Goal: Information Seeking & Learning: Check status

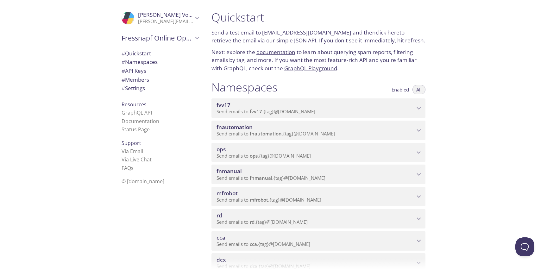
click at [284, 179] on span "Send emails to fnmanual . {tag} @[DOMAIN_NAME]" at bounding box center [271, 178] width 109 height 6
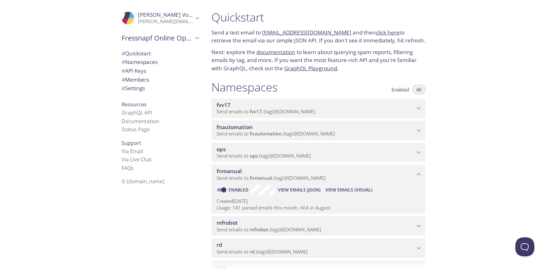
click at [338, 187] on span "View Emails (Visual)" at bounding box center [348, 190] width 47 height 8
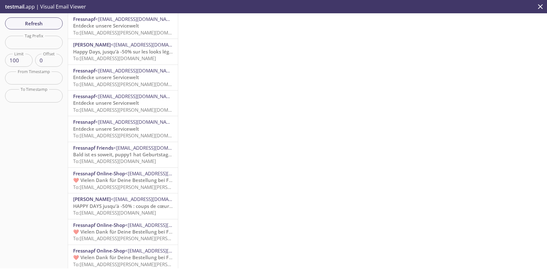
click at [119, 28] on span "Entdecke unsere Servicewelt" at bounding box center [106, 25] width 66 height 6
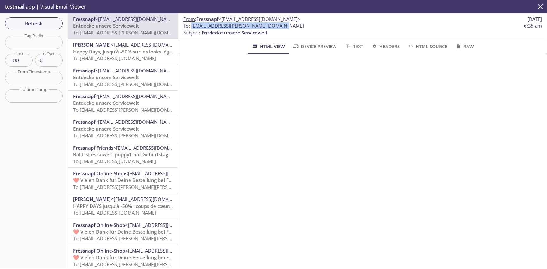
drag, startPoint x: 191, startPoint y: 27, endPoint x: 298, endPoint y: 26, distance: 106.4
click at [298, 26] on span "To : [EMAIL_ADDRESS][PERSON_NAME][DOMAIN_NAME] 6:35 am" at bounding box center [362, 25] width 359 height 7
copy span "[EMAIL_ADDRESS][PERSON_NAME][DOMAIN_NAME]"
click at [44, 20] on span "Refresh" at bounding box center [33, 23] width 47 height 8
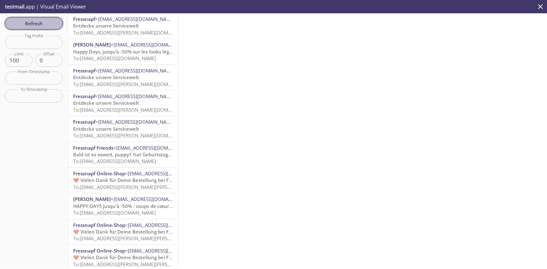
click at [44, 20] on span "Refresh" at bounding box center [33, 23] width 47 height 8
click at [42, 26] on span "Refresh" at bounding box center [33, 23] width 47 height 8
click at [43, 21] on span "Refresh" at bounding box center [33, 23] width 47 height 8
click at [51, 26] on span "Refresh" at bounding box center [33, 23] width 47 height 8
click at [49, 25] on span "Refresh" at bounding box center [33, 23] width 47 height 8
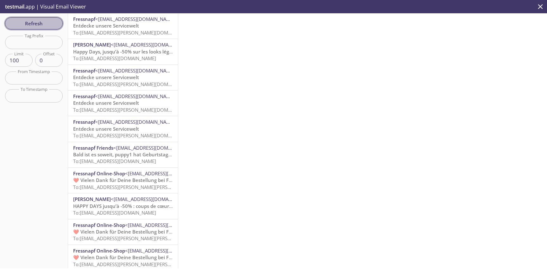
click at [45, 23] on span "Refresh" at bounding box center [33, 23] width 47 height 8
click at [41, 19] on button "Refresh" at bounding box center [34, 23] width 58 height 12
click at [44, 25] on span "Refresh" at bounding box center [33, 23] width 47 height 8
click at [46, 18] on button "Refresh" at bounding box center [34, 23] width 58 height 12
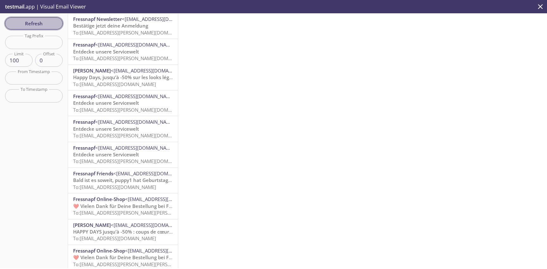
click at [46, 19] on span "Refresh" at bounding box center [33, 23] width 47 height 8
click at [147, 27] on span "Bestätige jetzt deine Anmeldung" at bounding box center [110, 25] width 75 height 6
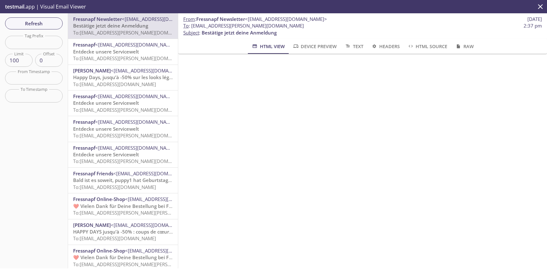
scroll to position [69, 0]
click at [42, 24] on span "Refresh" at bounding box center [33, 23] width 47 height 8
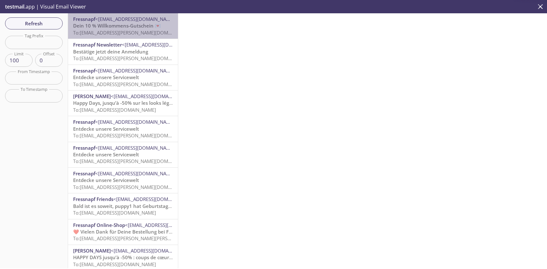
click at [139, 28] on span "Dein 10 % Willkommens-Gutschein 💌" at bounding box center [117, 25] width 88 height 6
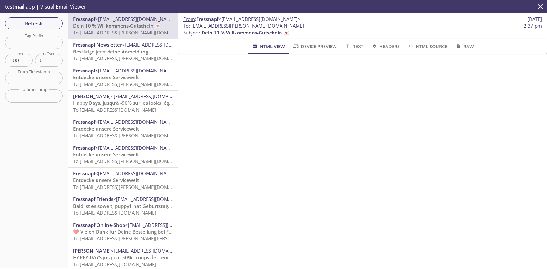
scroll to position [798, 0]
click at [42, 23] on span "Refresh" at bounding box center [33, 23] width 47 height 8
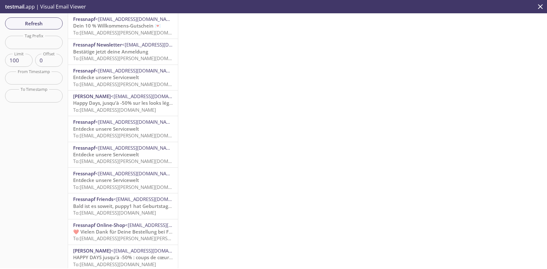
click at [107, 33] on span "To: [EMAIL_ADDRESS][PERSON_NAME][DOMAIN_NAME]" at bounding box center [132, 32] width 119 height 6
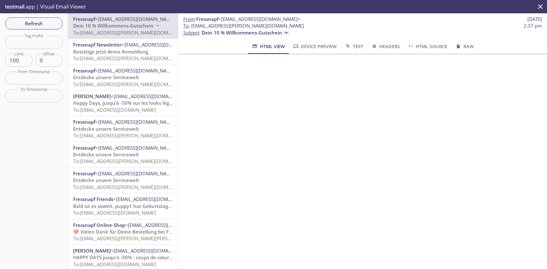
scroll to position [798, 0]
click at [111, 185] on span "To: [EMAIL_ADDRESS][PERSON_NAME][DOMAIN_NAME]" at bounding box center [132, 187] width 119 height 6
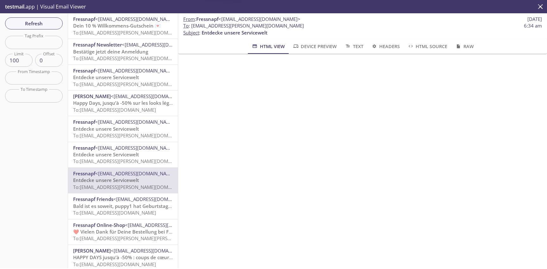
click at [124, 156] on span "Entdecke unsere Servicewelt" at bounding box center [106, 154] width 66 height 6
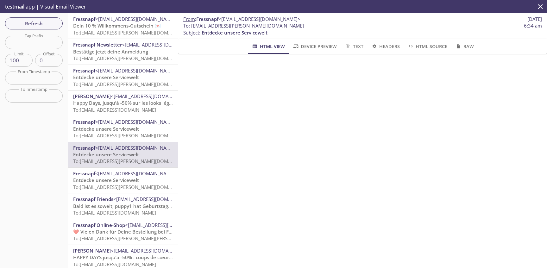
scroll to position [1223, 0]
